Goal: Transaction & Acquisition: Purchase product/service

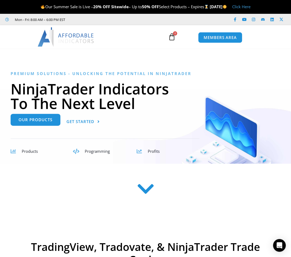
click at [40, 120] on span "Our Products" at bounding box center [36, 120] width 34 height 4
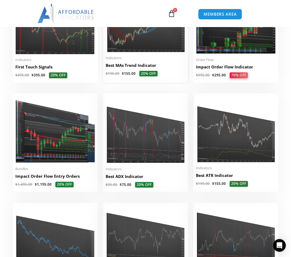
scroll to position [821, 0]
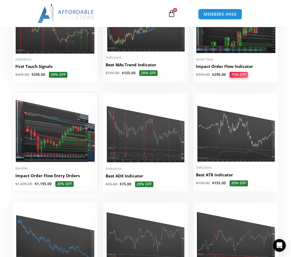
click at [62, 140] on img at bounding box center [55, 128] width 80 height 67
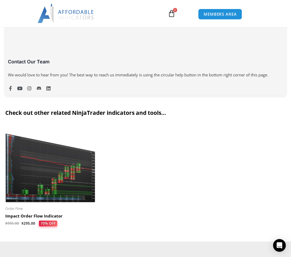
scroll to position [1245, 0]
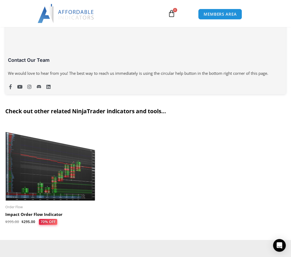
click at [52, 173] on img at bounding box center [50, 162] width 90 height 77
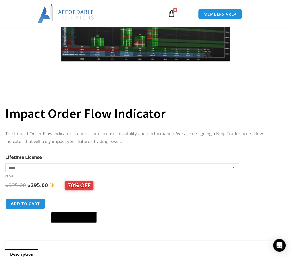
scroll to position [132, 0]
